Goal: Task Accomplishment & Management: Manage account settings

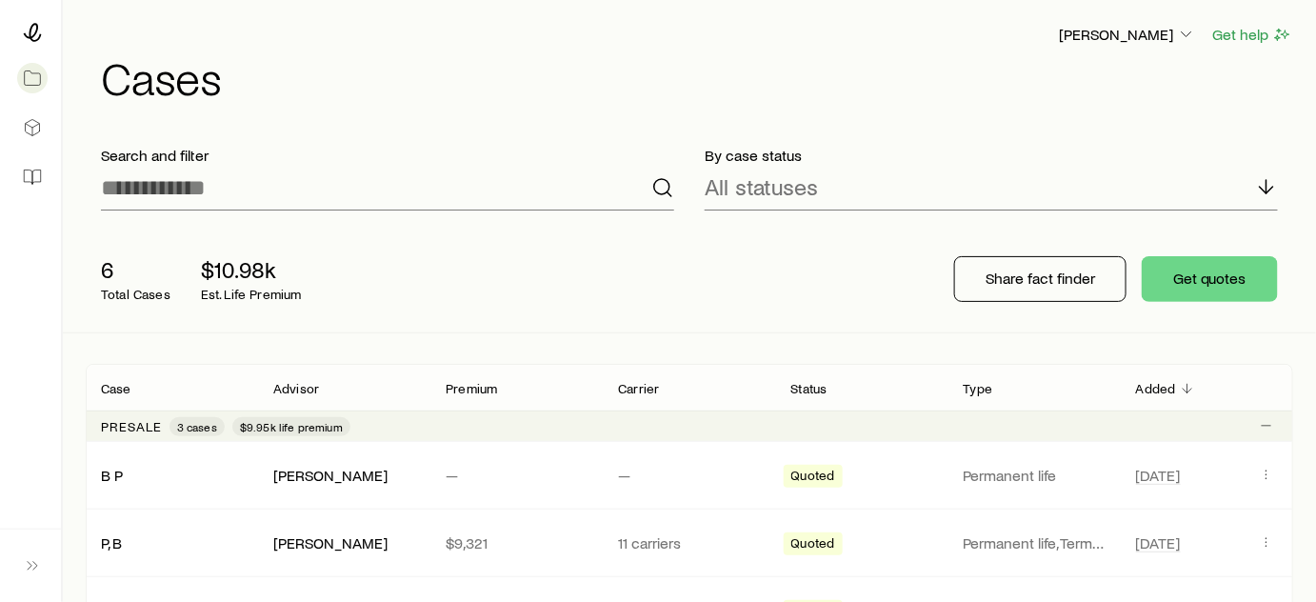
click at [657, 110] on div "[PERSON_NAME] Get help Cases" at bounding box center [690, 61] width 1208 height 123
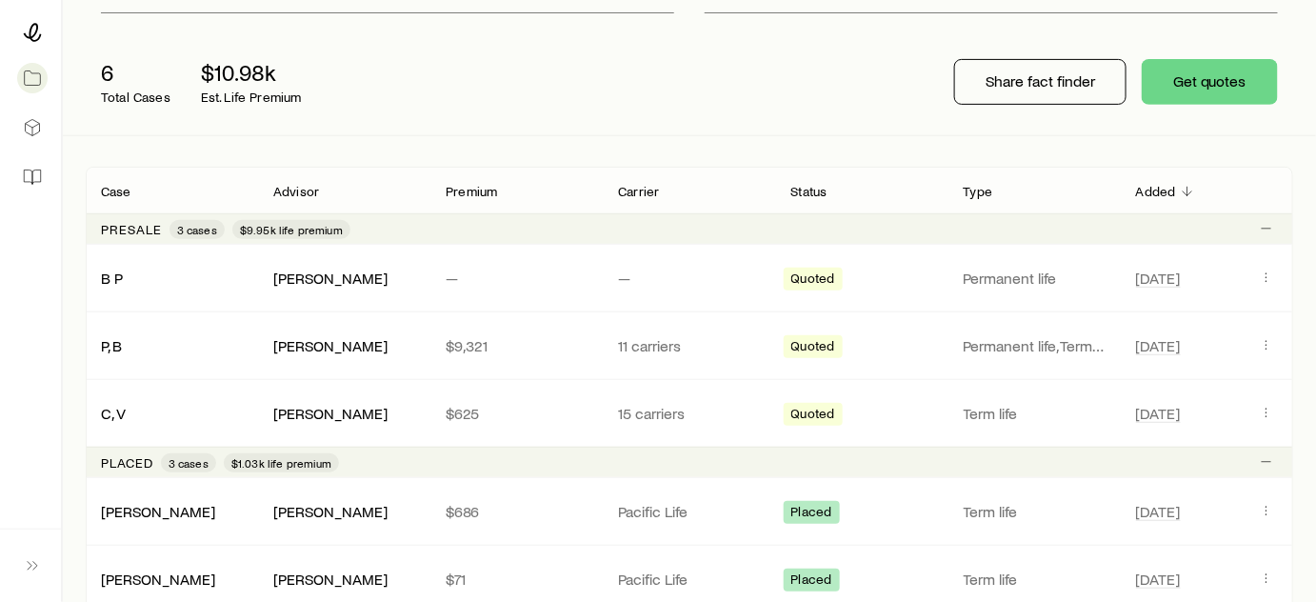
scroll to position [214, 0]
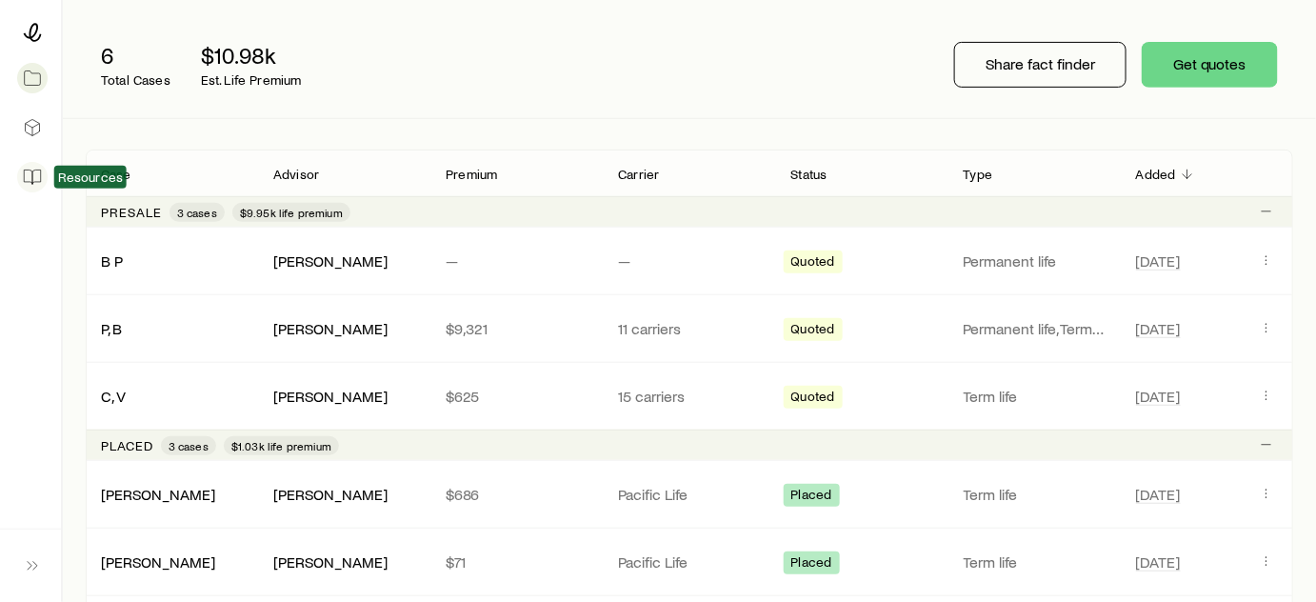
click at [35, 177] on icon at bounding box center [32, 177] width 19 height 19
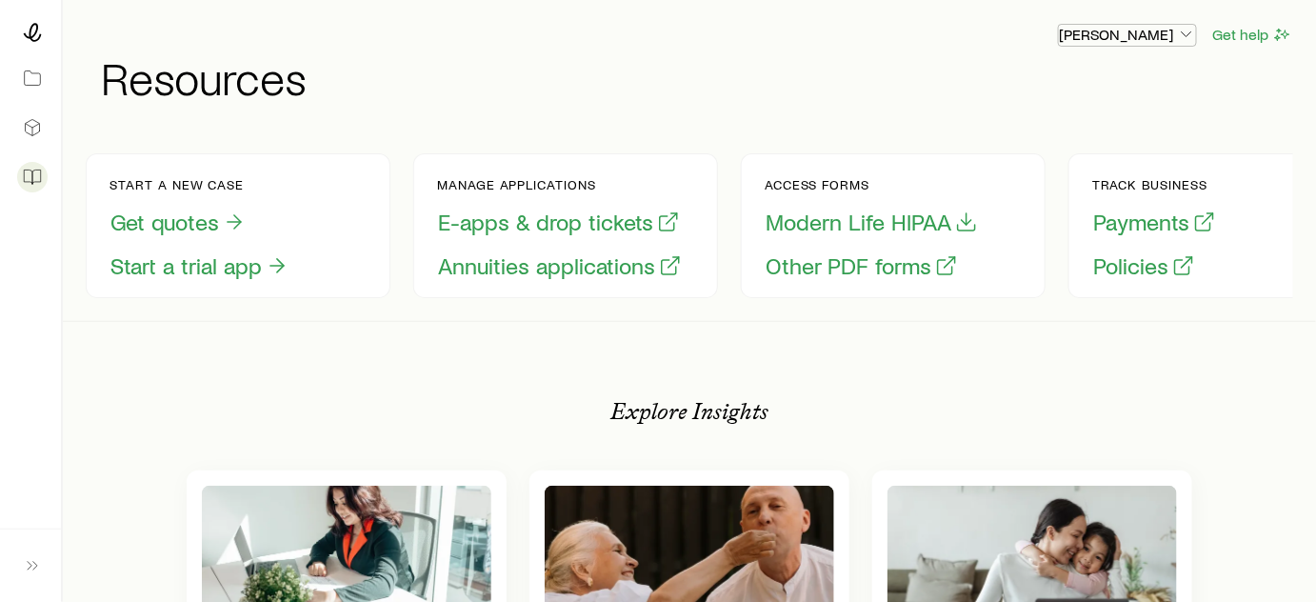
click at [1121, 43] on p "[PERSON_NAME]" at bounding box center [1127, 34] width 137 height 19
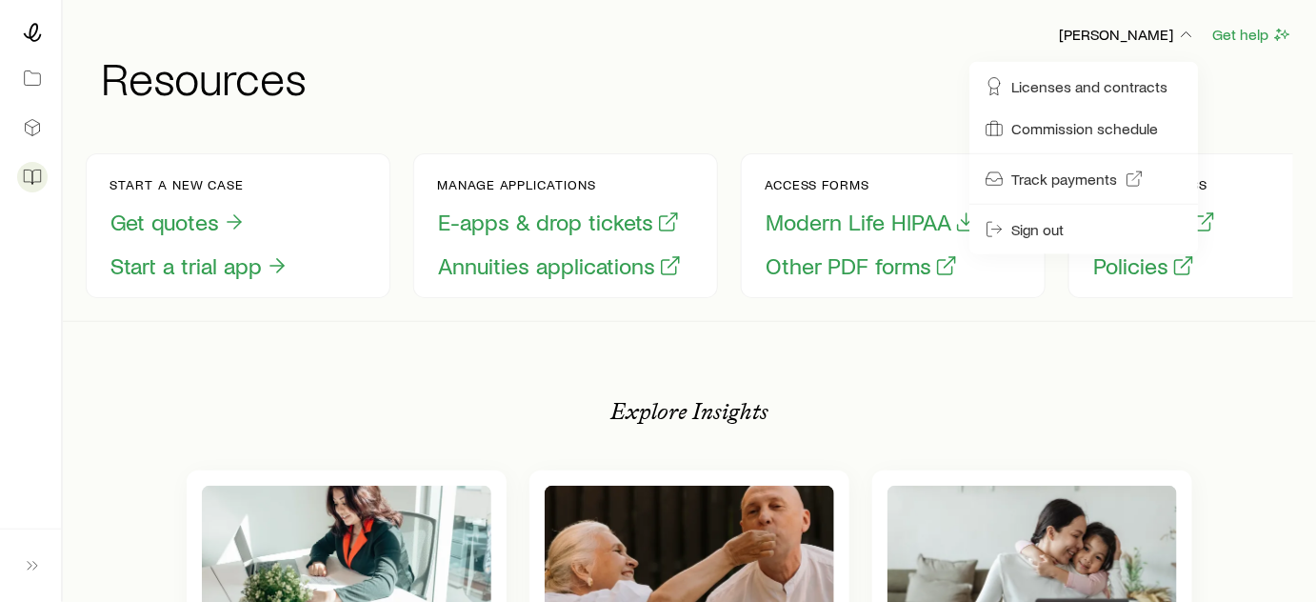
click at [936, 78] on h1 "Resources" at bounding box center [697, 77] width 1192 height 46
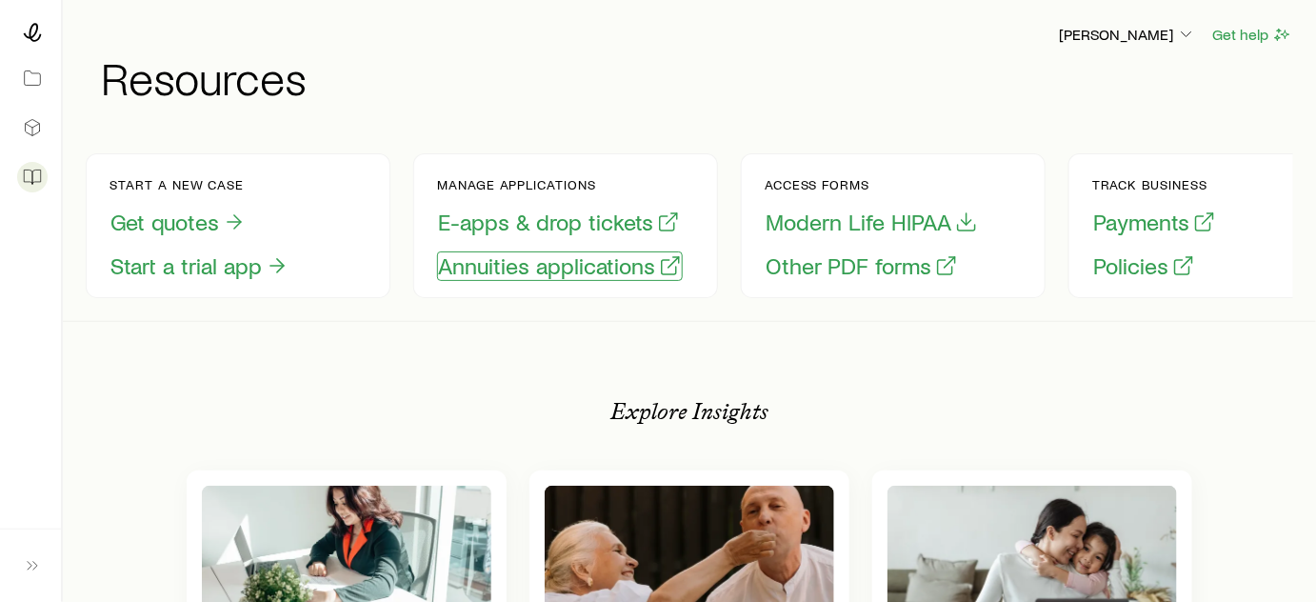
click at [561, 270] on button "Annuities applications" at bounding box center [560, 266] width 246 height 30
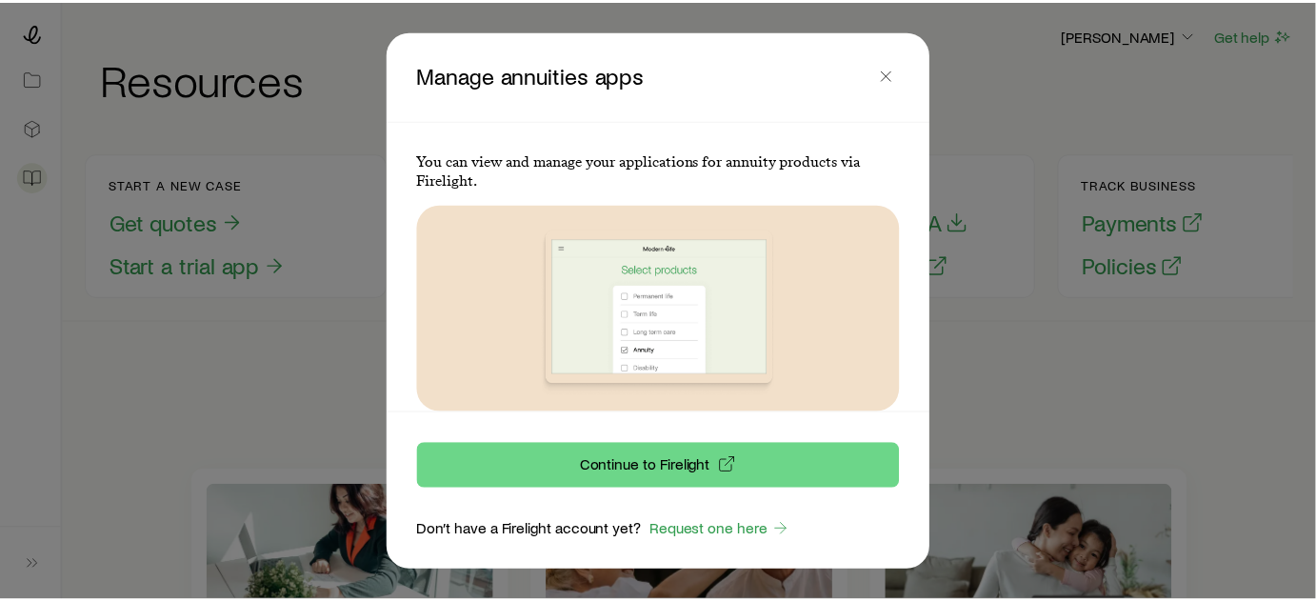
scroll to position [29, 0]
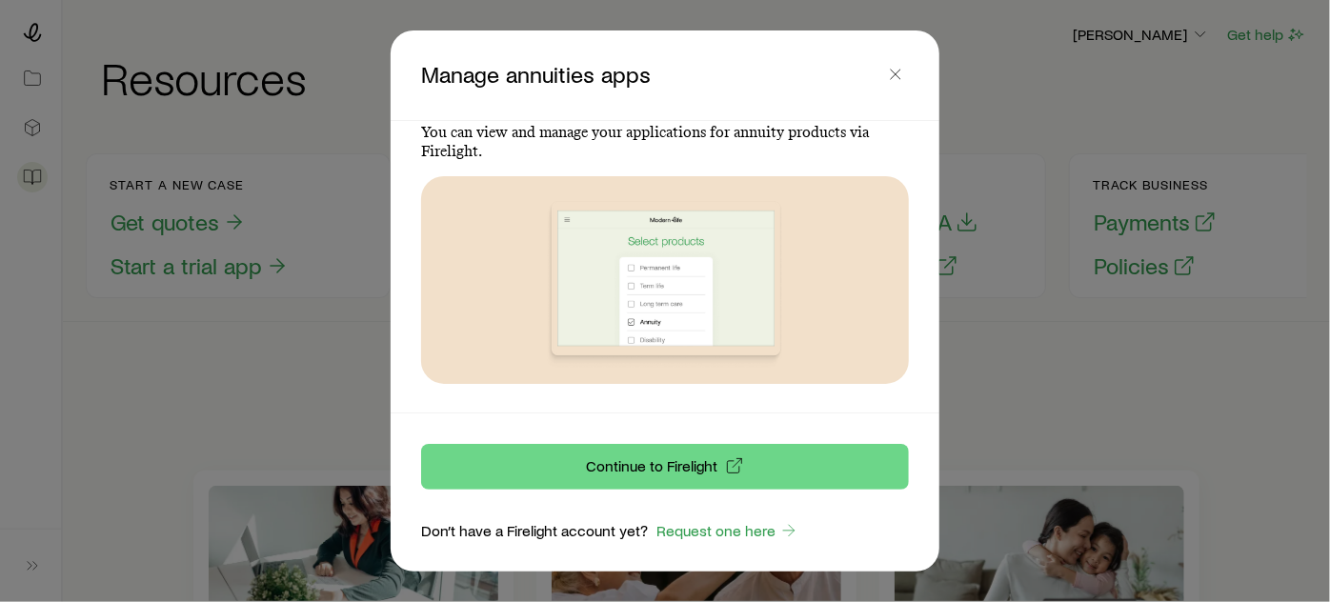
click at [877, 52] on header "Manage annuities apps" at bounding box center [664, 75] width 549 height 90
click at [894, 68] on icon "button" at bounding box center [895, 74] width 19 height 19
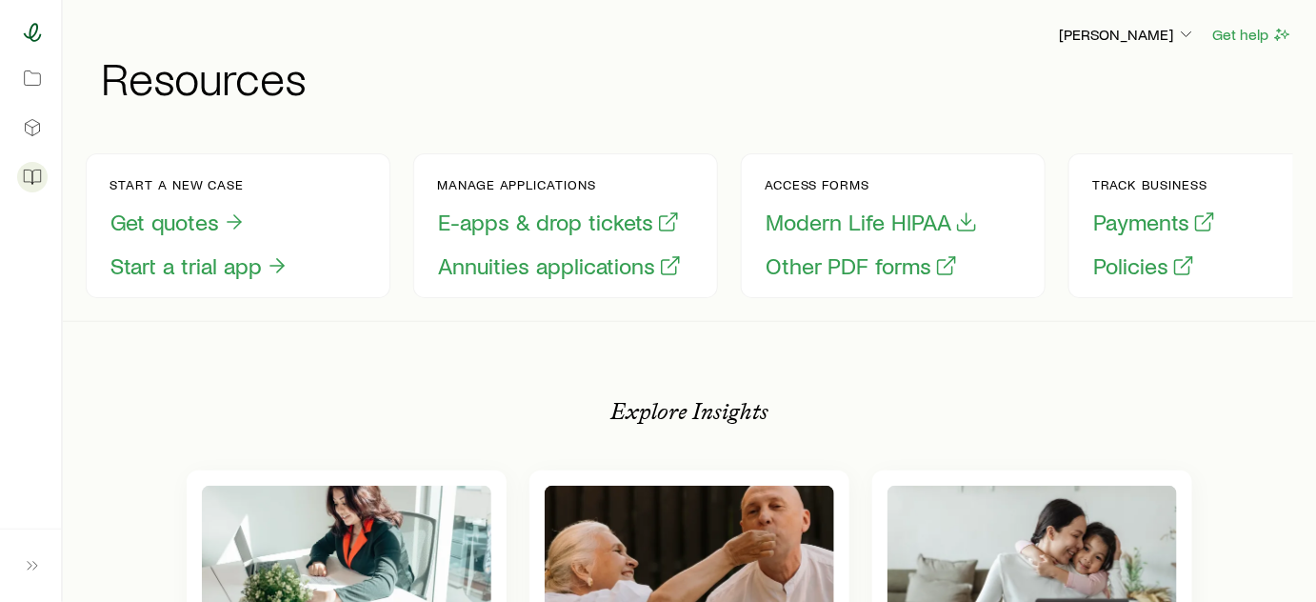
click at [30, 26] on icon at bounding box center [32, 32] width 19 height 19
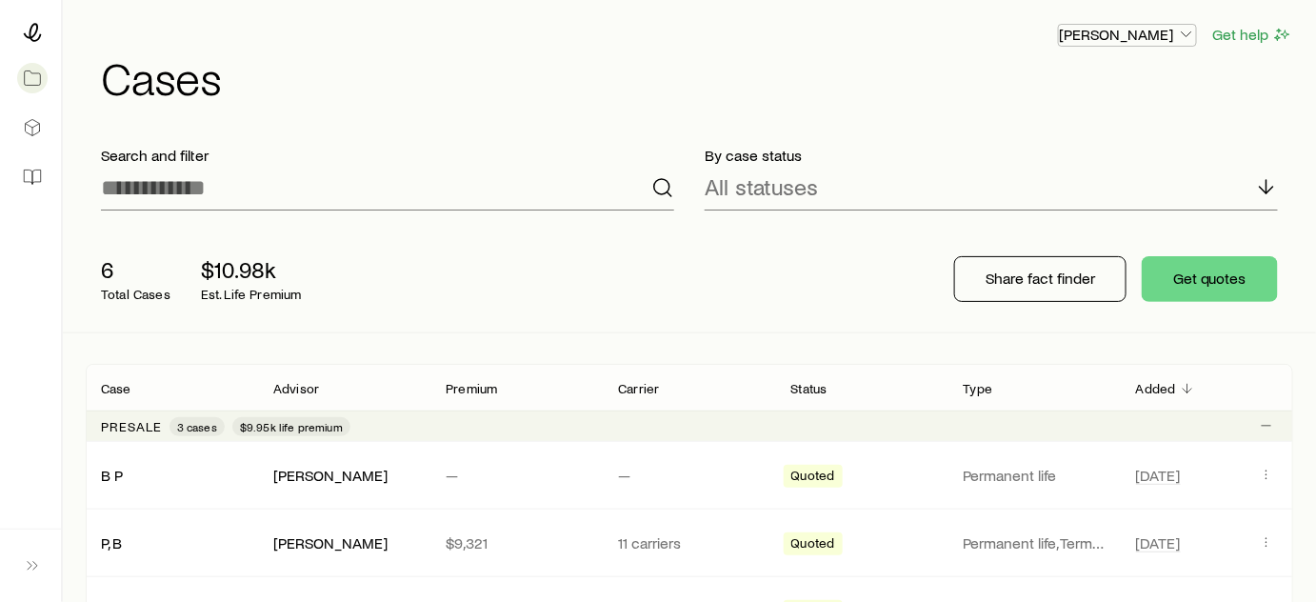
click at [1179, 43] on icon "button" at bounding box center [1186, 34] width 19 height 19
click at [1033, 218] on button "Sign out" at bounding box center [1083, 229] width 213 height 34
